Goal: Task Accomplishment & Management: Use online tool/utility

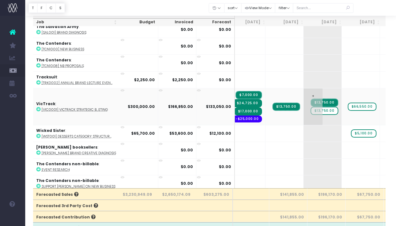
scroll to position [0, 43]
click at [310, 108] on span "$13,750.00" at bounding box center [324, 111] width 28 height 8
click at [303, 92] on span "+" at bounding box center [312, 107] width 19 height 37
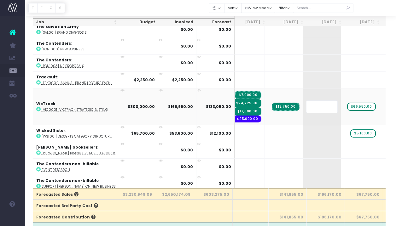
type input "2"
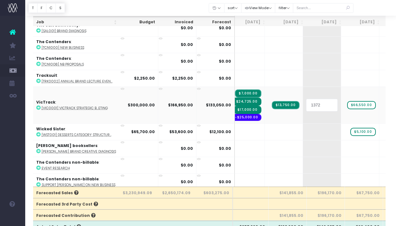
type input "13725"
click at [317, 15] on div at bounding box center [210, 8] width 371 height 16
drag, startPoint x: 291, startPoint y: 105, endPoint x: 303, endPoint y: 103, distance: 13.1
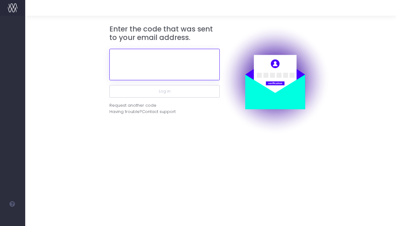
paste input "434123"
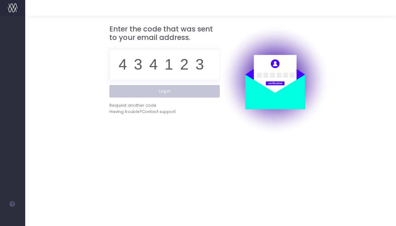
click at [177, 93] on button "Log in" at bounding box center [164, 91] width 110 height 13
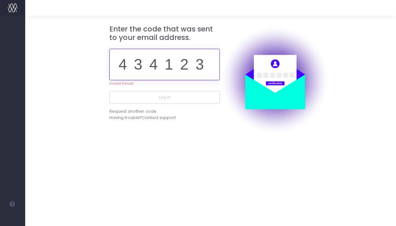
click at [134, 67] on input "434123" at bounding box center [164, 65] width 110 height 32
click at [128, 66] on input "434123" at bounding box center [164, 65] width 110 height 32
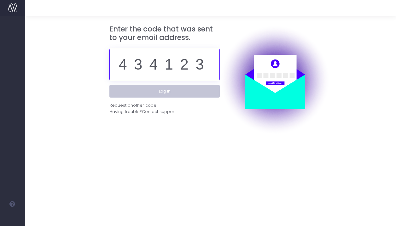
type input "434123"
click at [145, 89] on button "Log in" at bounding box center [164, 91] width 110 height 13
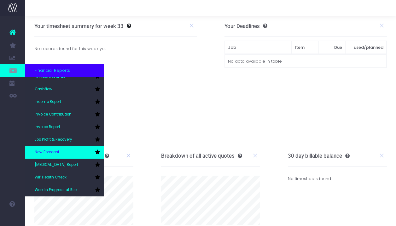
scroll to position [19, 0]
click at [71, 149] on link "New Forecast" at bounding box center [64, 152] width 79 height 13
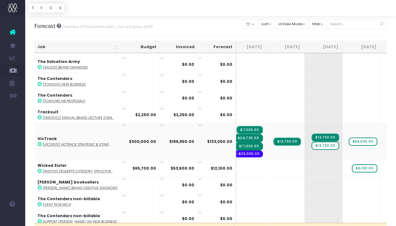
scroll to position [1360, 46]
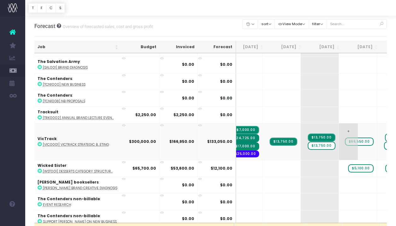
click at [339, 126] on span "+" at bounding box center [348, 142] width 19 height 37
click at [339, 127] on span "+" at bounding box center [348, 142] width 19 height 37
type input "13750"
click at [358, 36] on body "Oh my... this is bad. wayahead wasn't able to load this page. Please contact su…" at bounding box center [198, 113] width 396 height 226
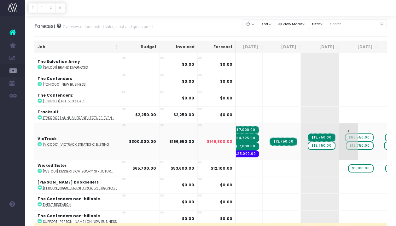
click at [345, 134] on span "$66,550.00" at bounding box center [359, 138] width 29 height 8
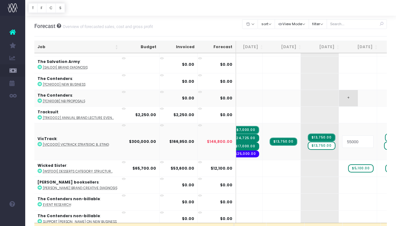
type input "5500"
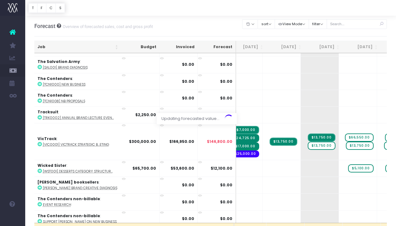
click at [344, 35] on div "Clear Filters Hide Jun 2025 Jul 2025 Aug 2025 Sep 2025 Oct 2025 Nov 2025 Dec 20…" at bounding box center [314, 26] width 144 height 20
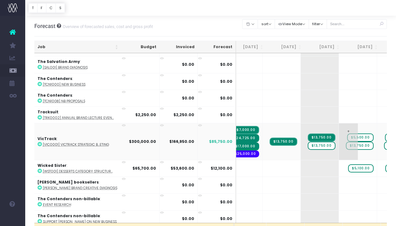
click at [347, 134] on span "$5,500.00" at bounding box center [360, 138] width 26 height 8
click at [342, 140] on input "5500" at bounding box center [358, 142] width 32 height 13
click at [342, 138] on input "5500" at bounding box center [358, 142] width 32 height 13
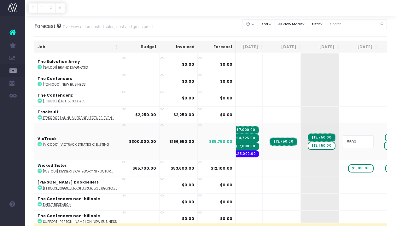
type input "55000"
click at [339, 135] on span "+" at bounding box center [348, 142] width 19 height 37
click at [342, 138] on input "72200" at bounding box center [358, 142] width 32 height 13
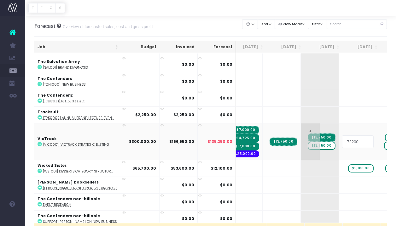
drag, startPoint x: 317, startPoint y: 138, endPoint x: 304, endPoint y: 138, distance: 13.2
click at [339, 138] on td "72200" at bounding box center [358, 141] width 38 height 37
type input "57200"
click at [339, 37] on body "Oh my... this is bad. wayahead wasn't able to load this page. Please contact su…" at bounding box center [198, 113] width 396 height 226
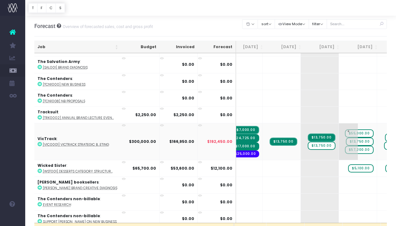
click at [345, 130] on span "$55,000.00" at bounding box center [359, 134] width 29 height 8
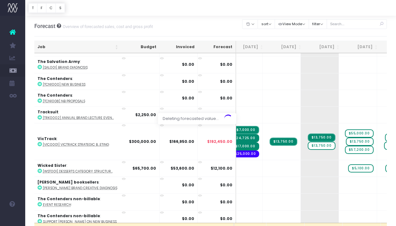
click at [341, 34] on body "Oh my... this is bad. wayahead wasn't able to load this page. Please contact su…" at bounding box center [198, 113] width 396 height 226
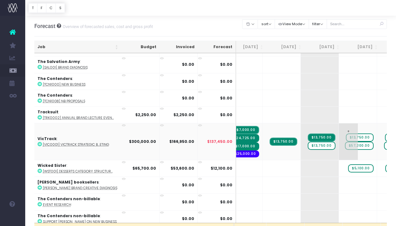
click at [345, 142] on span "$57,200.00" at bounding box center [359, 146] width 29 height 8
type input "54000"
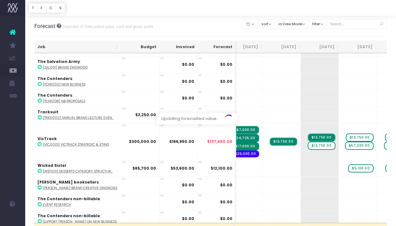
click at [346, 34] on div "Clear Filters Hide Jun 2025 Jul 2025 Aug 2025 Sep 2025 Oct 2025 Nov 2025 Dec 20…" at bounding box center [314, 26] width 144 height 17
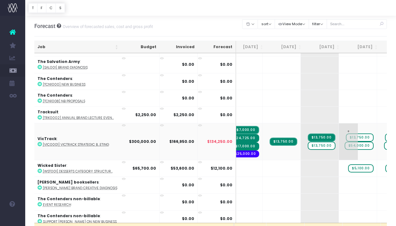
click at [344, 144] on span "$54,000.00" at bounding box center [358, 146] width 29 height 8
type input "53000"
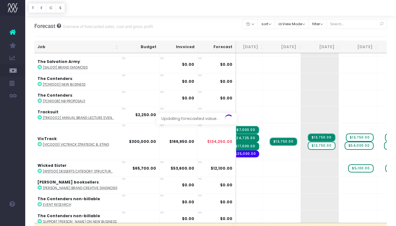
click at [334, 35] on div "Clear Filters Hide Jun 2025 Jul 2025 Aug 2025 Sep 2025 Oct 2025 Nov 2025 Dec 20…" at bounding box center [314, 26] width 144 height 20
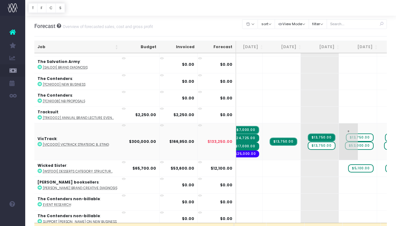
click at [345, 144] on span "$53,000.00" at bounding box center [359, 146] width 29 height 8
click at [342, 143] on input "53000" at bounding box center [358, 142] width 32 height 13
click at [342, 136] on input "53000" at bounding box center [358, 142] width 32 height 13
type input "52800"
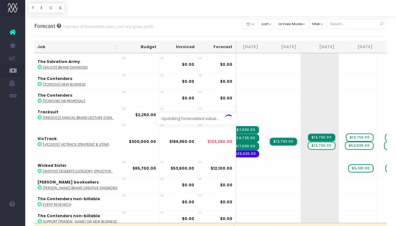
click at [359, 35] on div "Clear Filters Hide Jun 2025 Jul 2025 Aug 2025 Sep 2025 Oct 2025 Nov 2025 Dec 20…" at bounding box center [314, 26] width 144 height 20
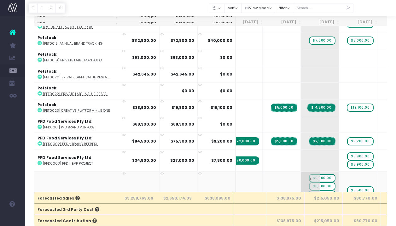
scroll to position [973, 46]
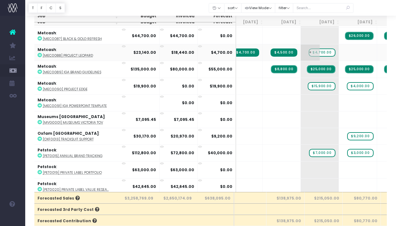
click at [309, 50] on span "$4,700.00" at bounding box center [322, 53] width 26 height 8
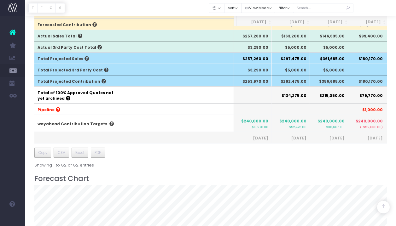
scroll to position [0, 41]
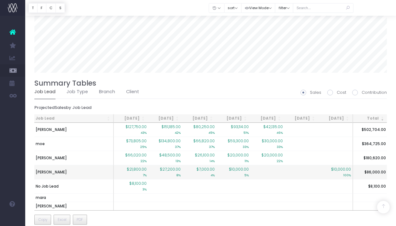
click at [337, 168] on span "$10,000.00" at bounding box center [341, 170] width 20 height 6
click at [136, 168] on span "$21,800.00" at bounding box center [137, 170] width 20 height 6
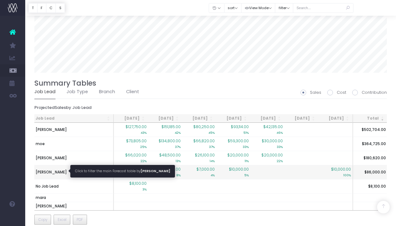
click at [58, 170] on span "philcurlis-gibson" at bounding box center [51, 173] width 31 height 6
type input ""Job lead: philcurlis-gibson""
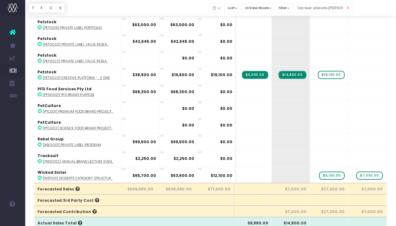
scroll to position [0, 0]
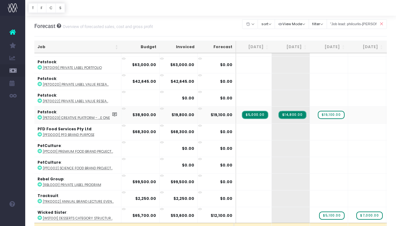
click at [48, 113] on strong "Petstock" at bounding box center [47, 111] width 19 height 5
click at [49, 113] on strong "Petstock" at bounding box center [47, 111] width 19 height 5
click at [47, 113] on strong "Petstock" at bounding box center [47, 111] width 19 height 5
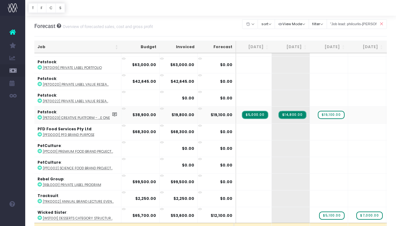
click at [54, 119] on abbr "[PET0023] Creative Platform - ...e One" at bounding box center [76, 118] width 67 height 5
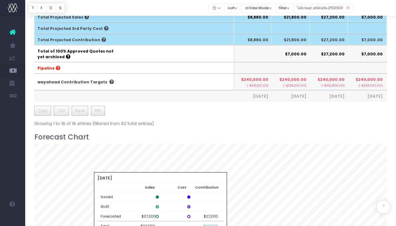
scroll to position [134, 0]
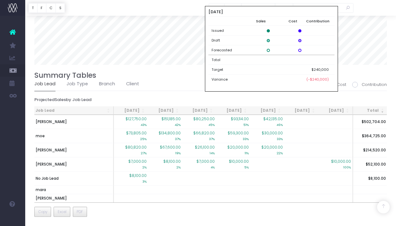
scroll to position [435, 0]
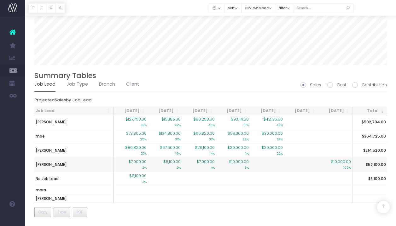
click at [76, 164] on td "philcurlis-gibson" at bounding box center [73, 165] width 79 height 14
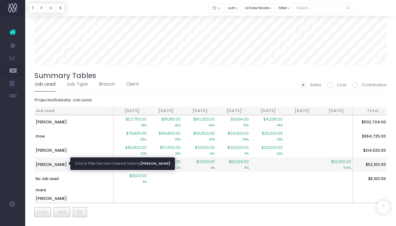
click at [62, 164] on span "philcurlis-gibson" at bounding box center [51, 165] width 31 height 6
type input ""Job lead: philcurlis-gibson""
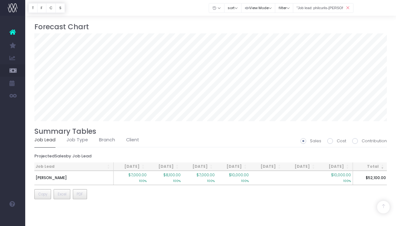
scroll to position [114, 0]
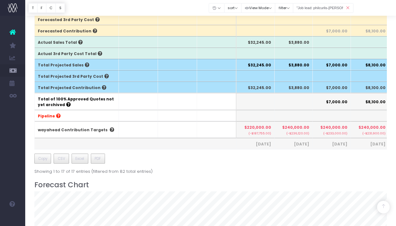
click at [62, 149] on tfoot "Forecasted Sales $560,780.00 $508,680.00 $52,100.00 $7,000.00 $8,100.00 $7,000.…" at bounding box center [403, 75] width 736 height 147
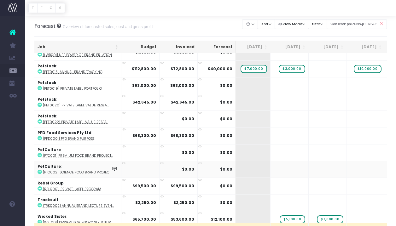
scroll to position [110, 50]
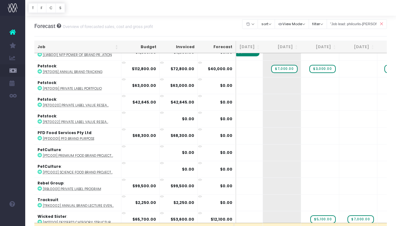
click at [193, 27] on div "Forecast Overview of forecasted sales, cost and gross profit Clear Filters Hide…" at bounding box center [210, 26] width 353 height 21
